Goal: Find specific page/section: Find specific page/section

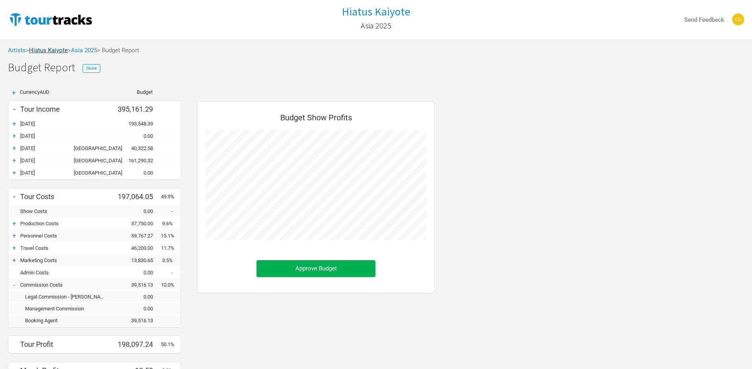
scroll to position [401, 254]
click at [50, 47] on link "Hiatus Kaiyote" at bounding box center [48, 50] width 39 height 7
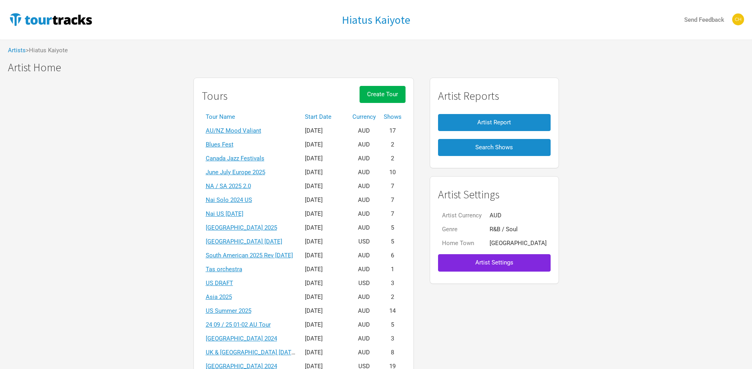
click at [333, 117] on th "Start Date" at bounding box center [325, 117] width 48 height 14
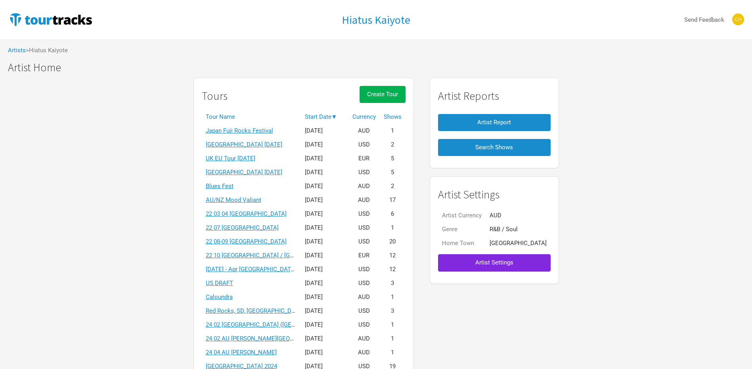
click at [333, 117] on th "Start Date ▼" at bounding box center [325, 117] width 48 height 14
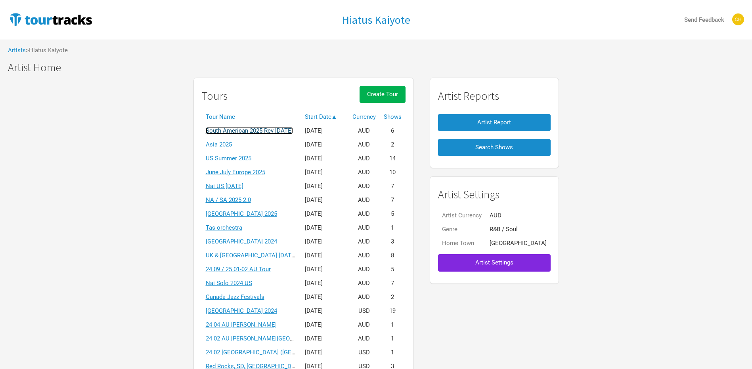
click at [273, 127] on link "South American 2025 Rev [DATE]" at bounding box center [249, 130] width 87 height 7
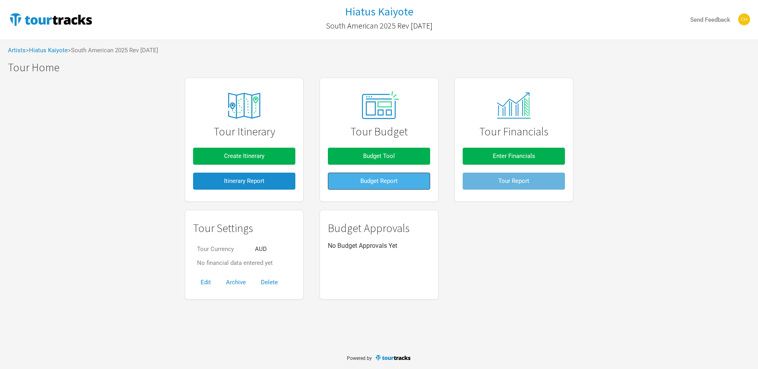
click at [357, 181] on button "Budget Report" at bounding box center [379, 181] width 102 height 17
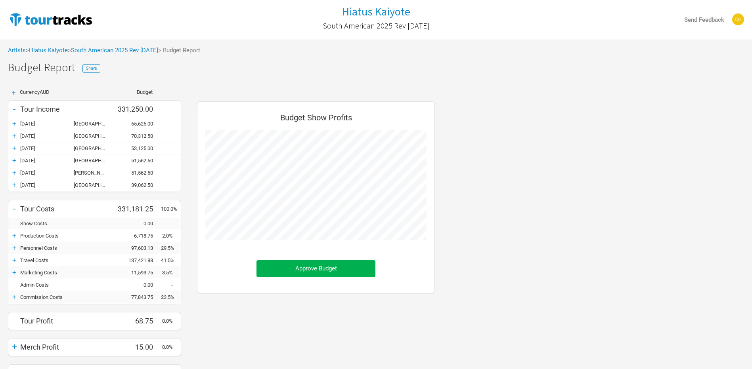
click at [44, 122] on div "[DATE]" at bounding box center [46, 124] width 53 height 6
click at [35, 122] on div "[DATE]" at bounding box center [46, 124] width 53 height 6
click at [21, 122] on div "[DATE]" at bounding box center [46, 124] width 53 height 6
drag, startPoint x: 21, startPoint y: 122, endPoint x: 13, endPoint y: 122, distance: 8.0
click at [13, 122] on div "+" at bounding box center [14, 124] width 12 height 8
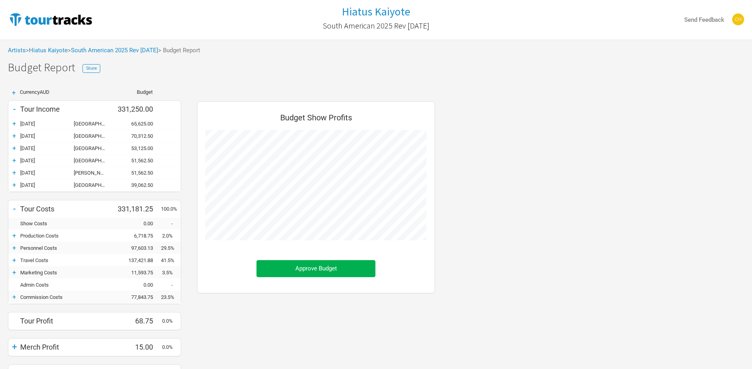
scroll to position [342, 254]
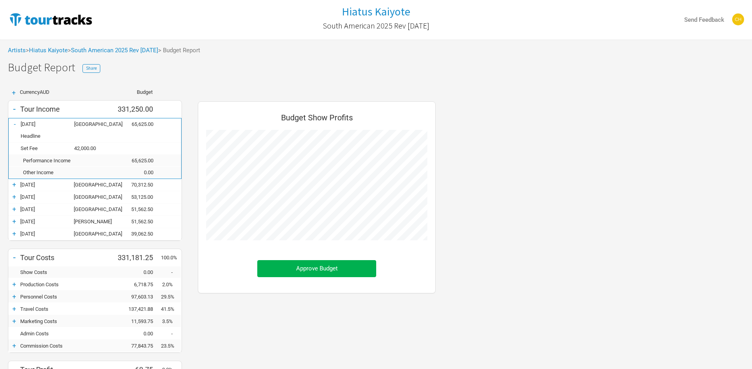
click at [13, 122] on div "-" at bounding box center [15, 124] width 12 height 8
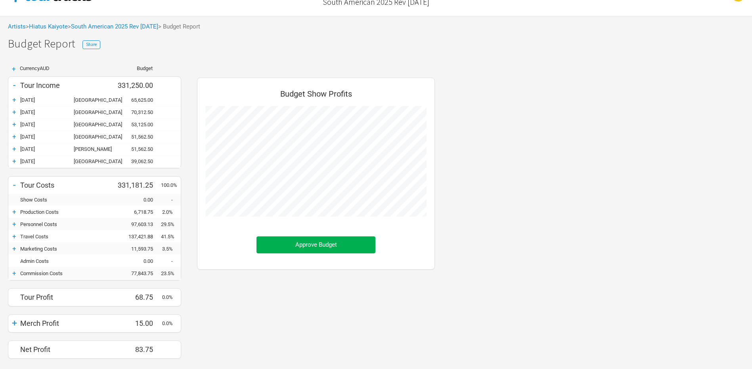
scroll to position [44, 0]
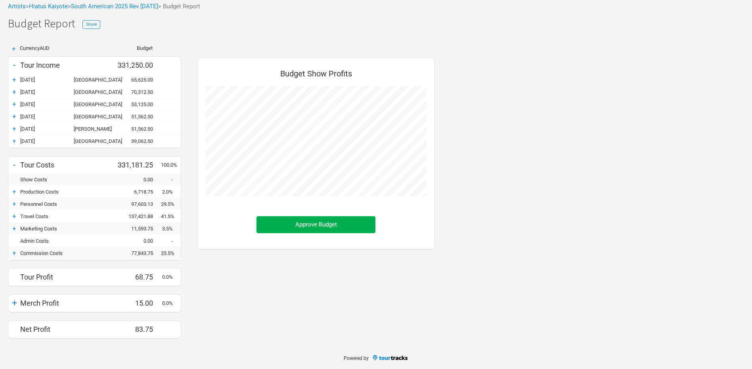
click at [56, 303] on div "Merch Profit" at bounding box center [66, 303] width 93 height 8
click at [15, 303] on div "+" at bounding box center [14, 303] width 12 height 11
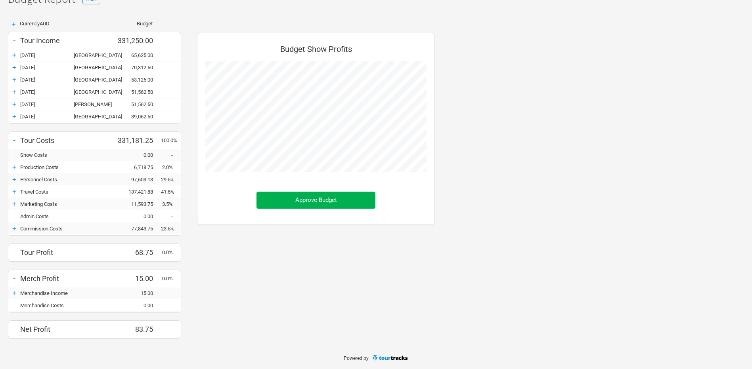
click at [19, 293] on div "+" at bounding box center [14, 293] width 12 height 8
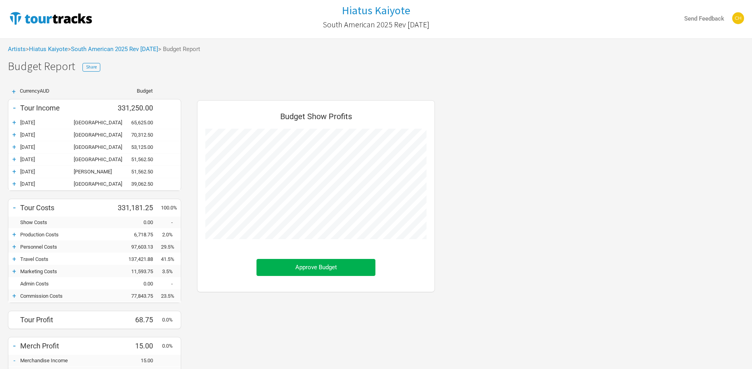
scroll to position [0, 0]
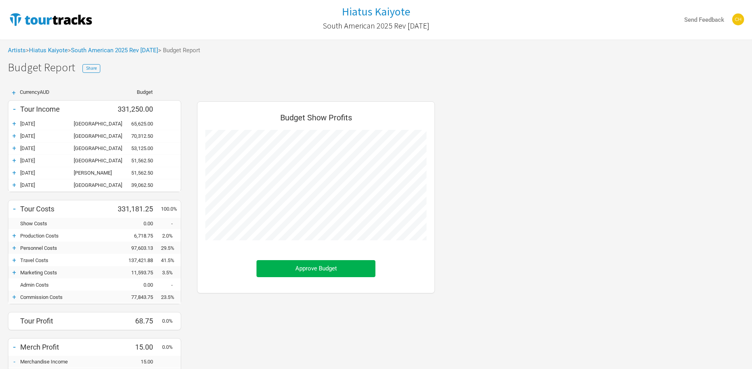
click at [514, 233] on div "+ Currency AUD Budget - Tour Income 331,250.00 + [DATE] [GEOGRAPHIC_DATA] 65,62…" at bounding box center [376, 284] width 752 height 405
click at [144, 50] on link "South American 2025 Rev [DATE]" at bounding box center [114, 50] width 87 height 7
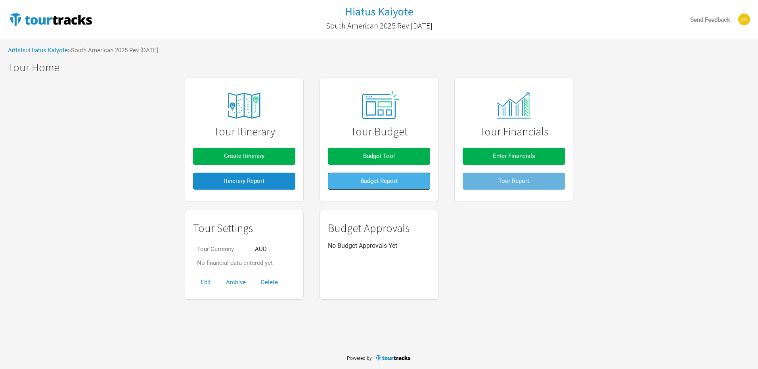
click at [376, 174] on button "Budget Report" at bounding box center [379, 181] width 102 height 17
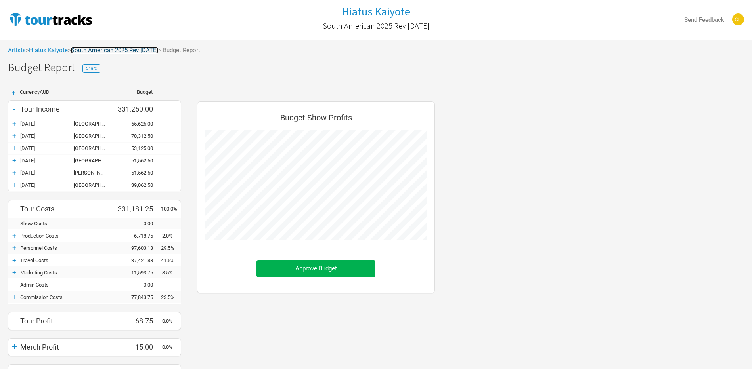
click at [111, 50] on link "South American 2025 Rev [DATE]" at bounding box center [114, 50] width 87 height 7
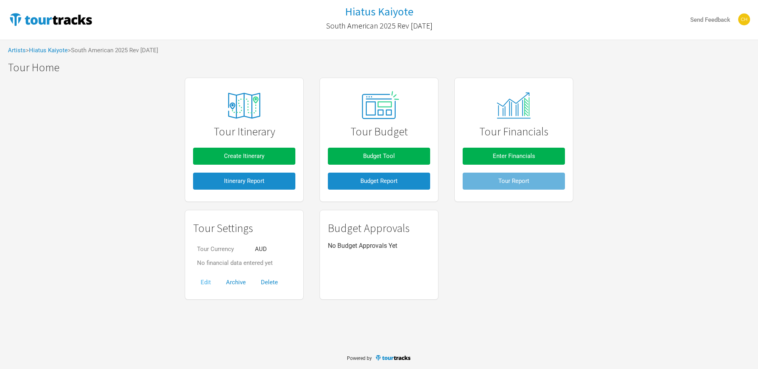
click at [208, 281] on button "Edit" at bounding box center [205, 282] width 25 height 17
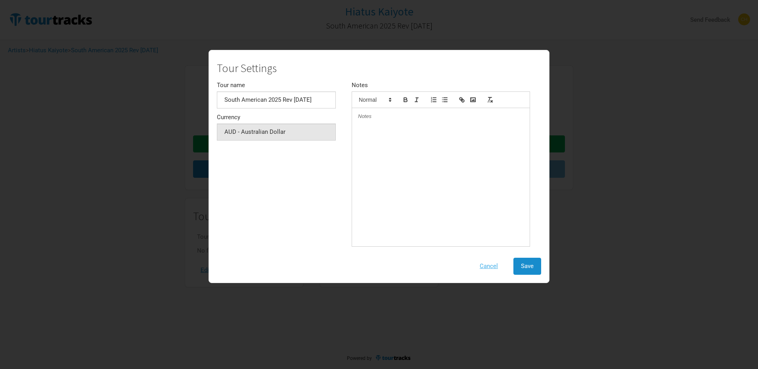
click at [487, 268] on button "Cancel" at bounding box center [488, 266] width 33 height 17
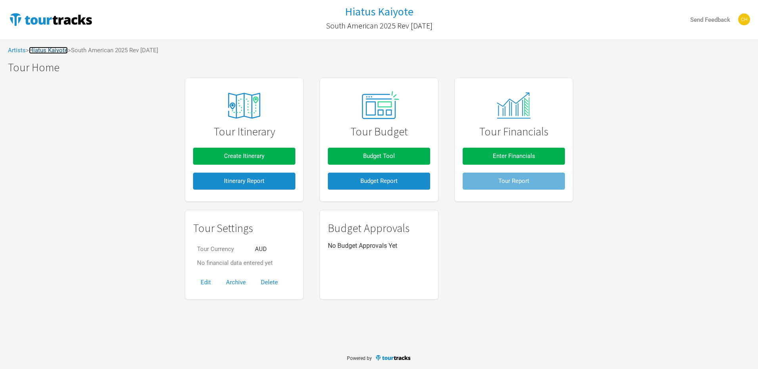
click at [52, 51] on link "Hiatus Kaiyote" at bounding box center [48, 50] width 39 height 7
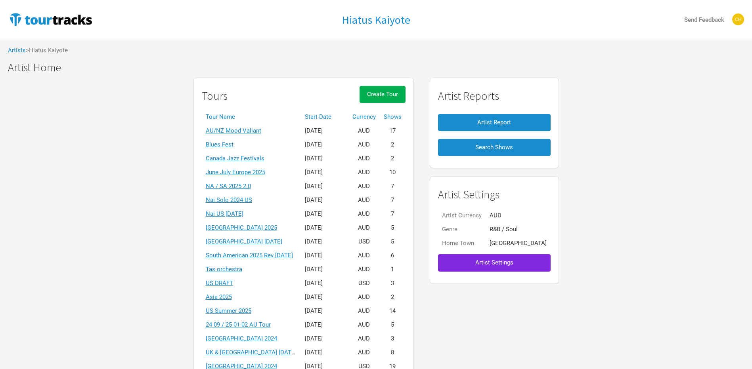
click at [327, 119] on th "Start Date" at bounding box center [325, 117] width 48 height 14
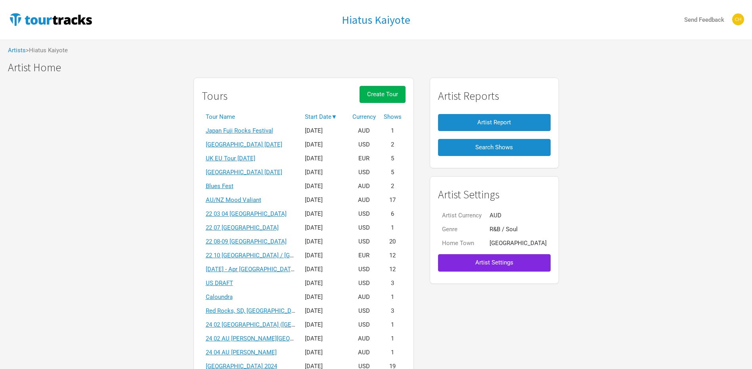
click at [335, 118] on th "Start Date ▼" at bounding box center [325, 117] width 48 height 14
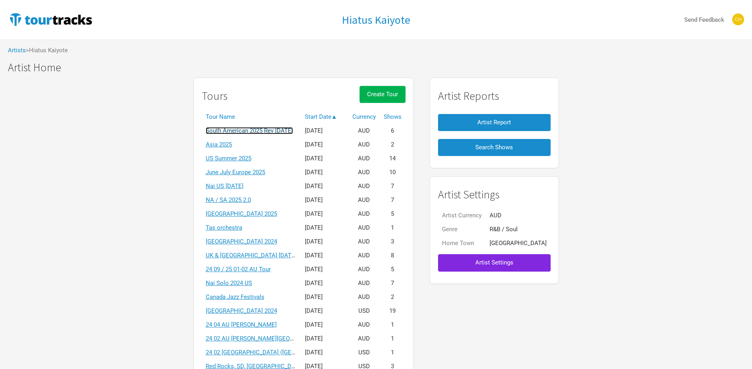
click at [286, 129] on link "South American 2025 Rev [DATE]" at bounding box center [249, 130] width 87 height 7
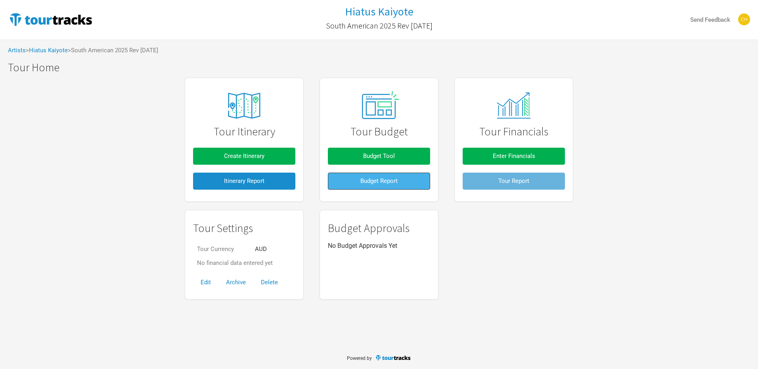
click at [354, 183] on button "Budget Report" at bounding box center [379, 181] width 102 height 17
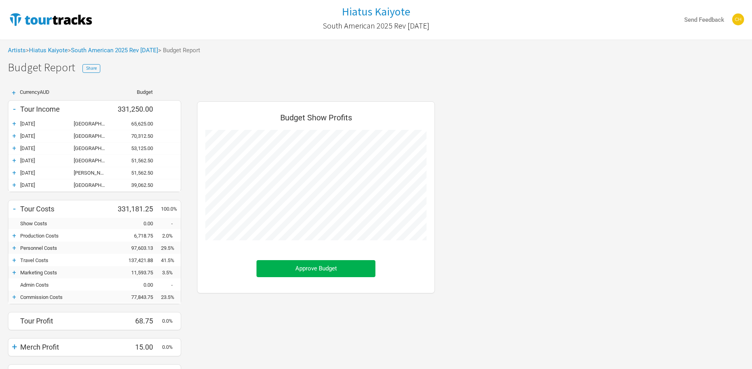
click at [14, 295] on div "+" at bounding box center [14, 297] width 12 height 8
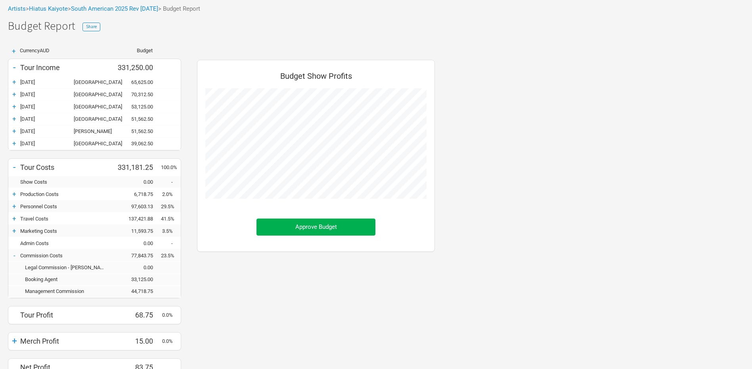
scroll to position [80, 0]
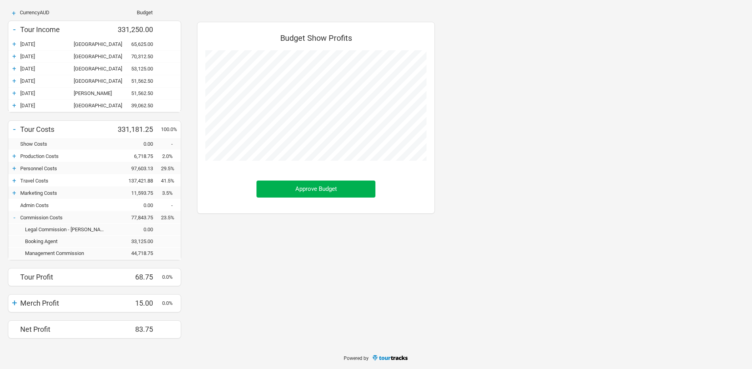
click at [569, 239] on div "+ Currency AUD Budget - Tour Income 331,250.00 + [DATE] [GEOGRAPHIC_DATA] 65,62…" at bounding box center [376, 174] width 752 height 345
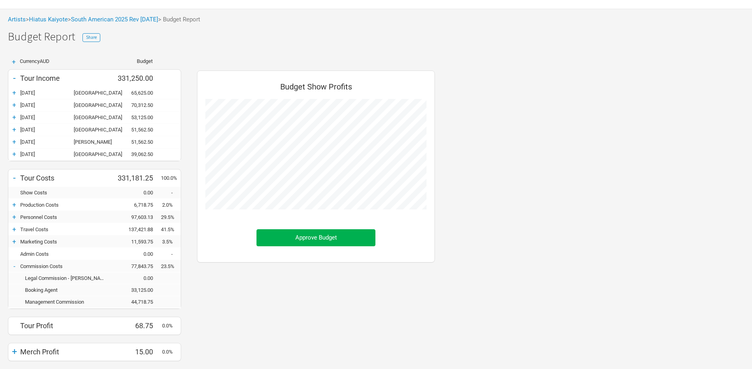
scroll to position [0, 0]
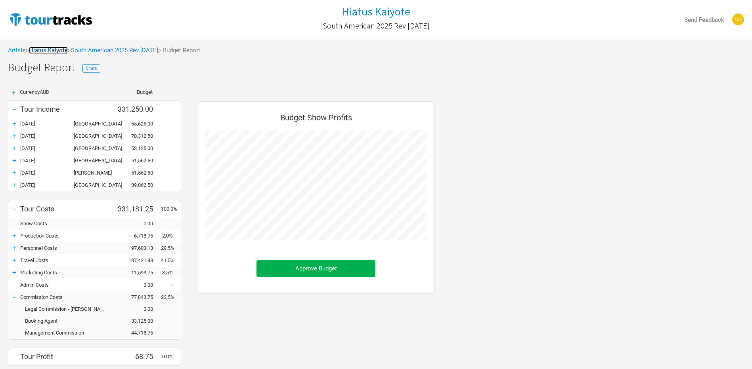
click at [59, 52] on link "Hiatus Kaiyote" at bounding box center [48, 50] width 39 height 7
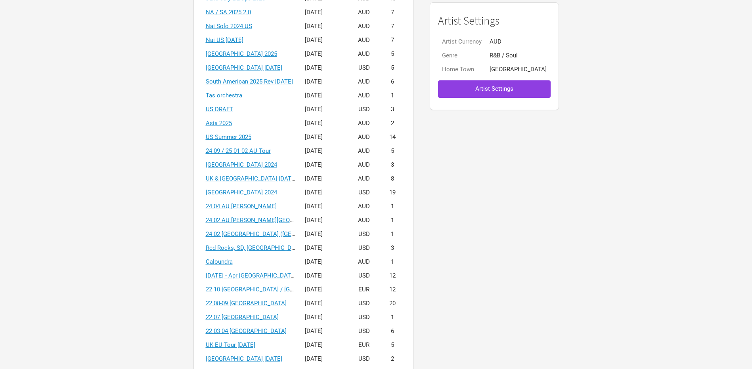
scroll to position [159, 0]
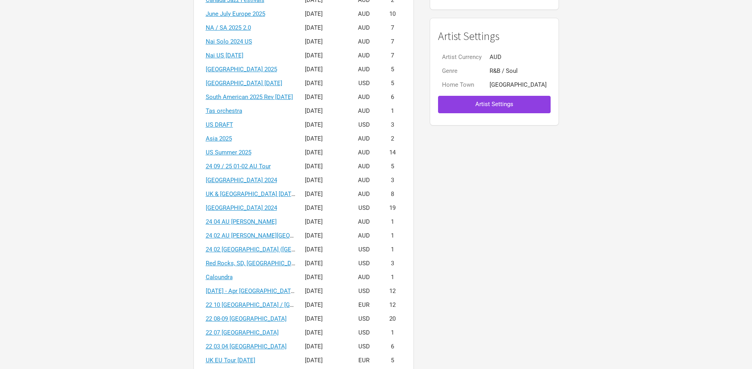
click at [499, 106] on span "Artist Settings" at bounding box center [494, 104] width 38 height 7
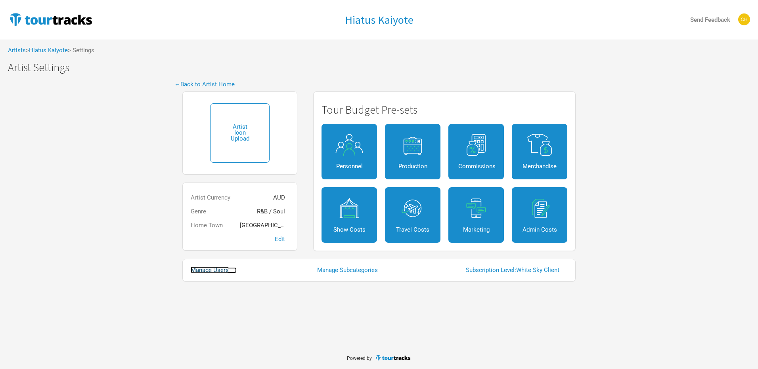
click at [204, 269] on link "Manage Users" at bounding box center [214, 270] width 46 height 6
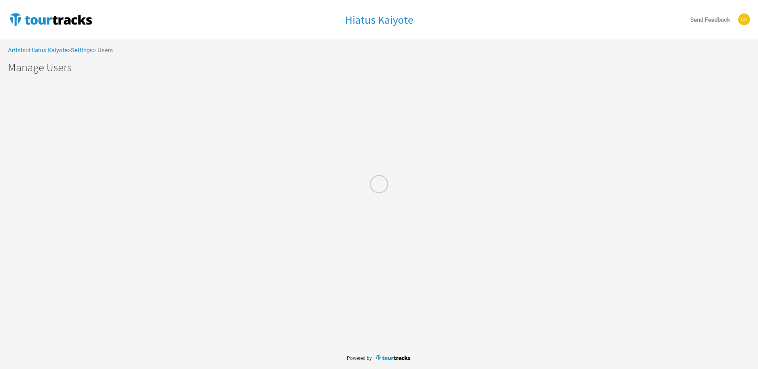
select select "50"
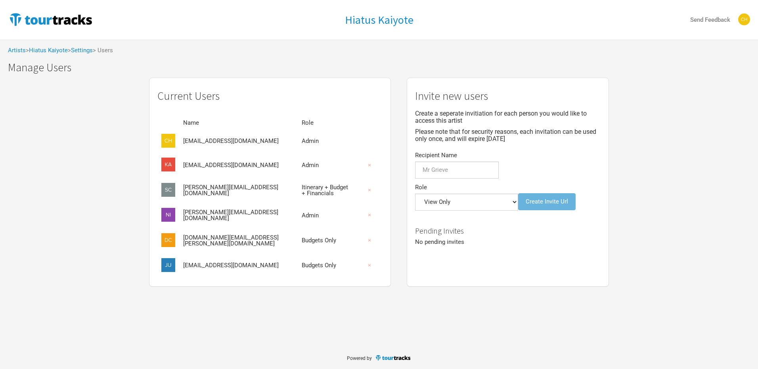
click at [298, 195] on td "Itinerary + Budget + Financials" at bounding box center [327, 190] width 59 height 25
click at [216, 194] on td "[PERSON_NAME][EMAIL_ADDRESS][DOMAIN_NAME]" at bounding box center [238, 190] width 118 height 25
click at [43, 51] on link "Hiatus Kaiyote" at bounding box center [48, 50] width 39 height 7
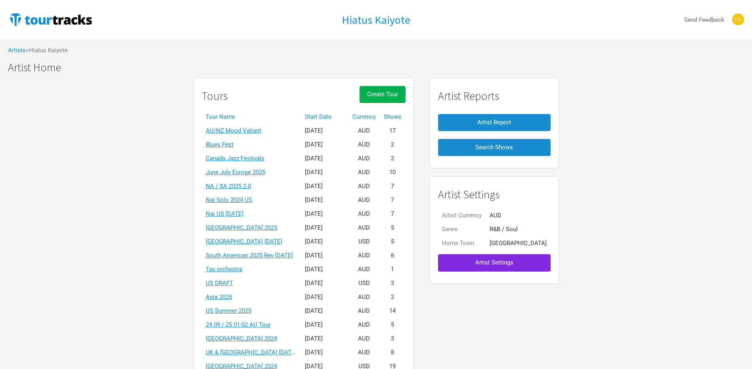
click at [322, 113] on th "Start Date" at bounding box center [325, 117] width 48 height 14
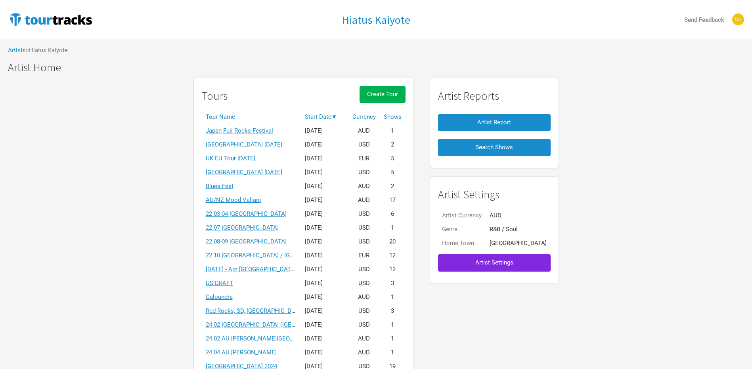
click at [322, 113] on th "Start Date ▼" at bounding box center [325, 117] width 48 height 14
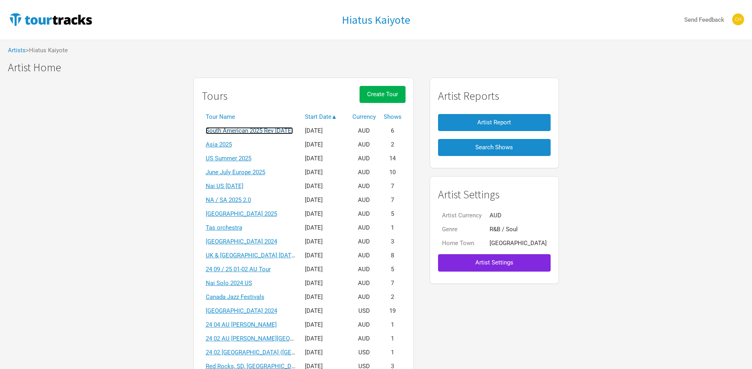
click at [252, 132] on link "South American 2025 Rev [DATE]" at bounding box center [249, 130] width 87 height 7
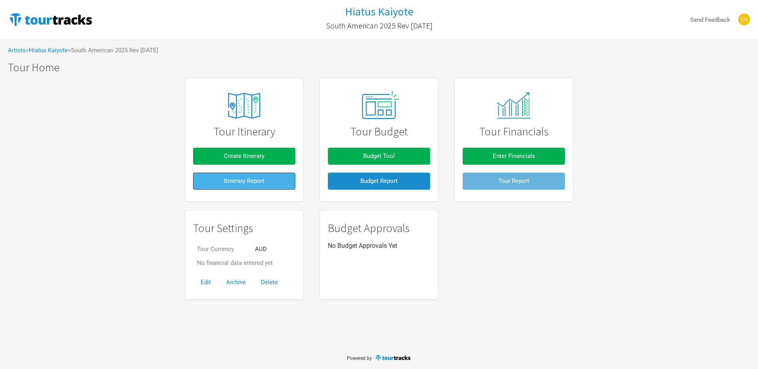
click at [246, 179] on span "Itinerary Report" at bounding box center [244, 181] width 40 height 7
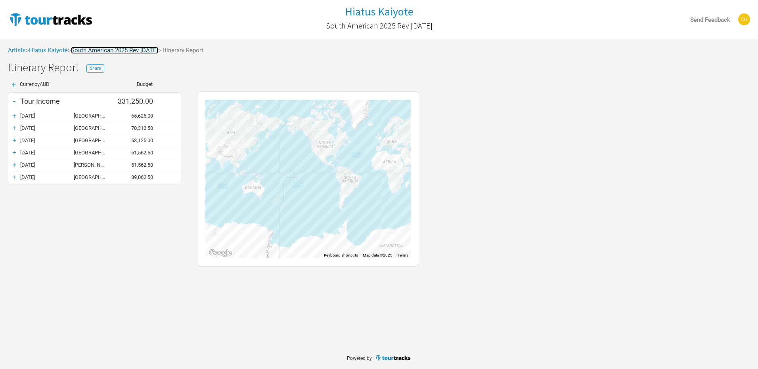
click at [134, 49] on link "South American 2025 Rev [DATE]" at bounding box center [114, 50] width 87 height 7
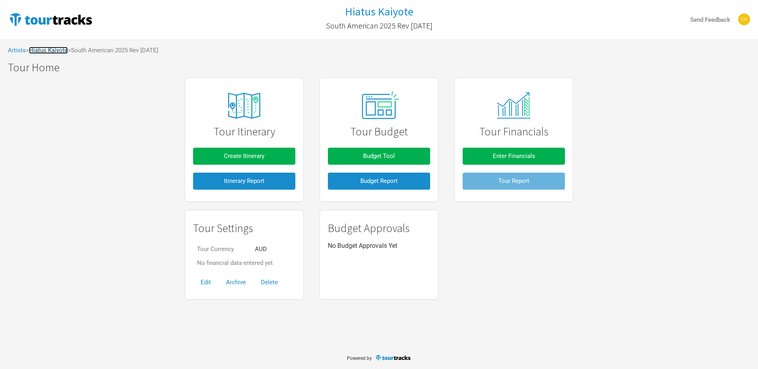
click at [50, 52] on link "Hiatus Kaiyote" at bounding box center [48, 50] width 39 height 7
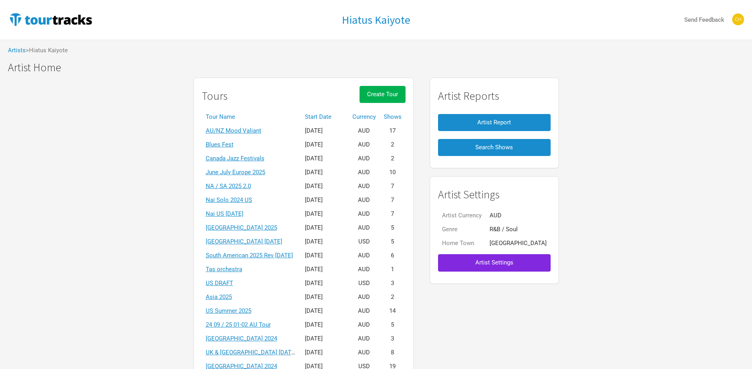
click at [325, 112] on th "Start Date" at bounding box center [325, 117] width 48 height 14
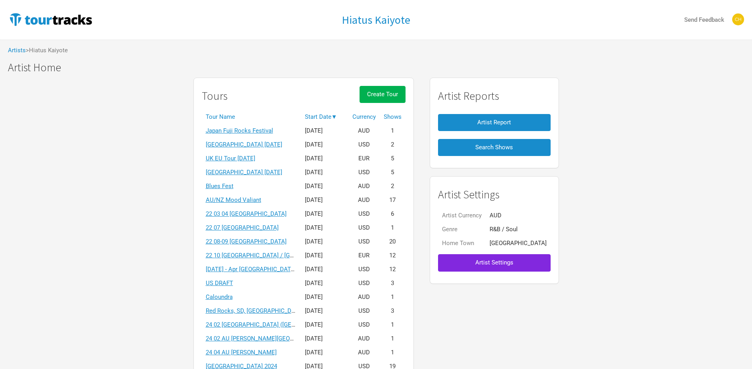
click at [334, 116] on th "Start Date ▼" at bounding box center [325, 117] width 48 height 14
